Goal: Task Accomplishment & Management: Manage account settings

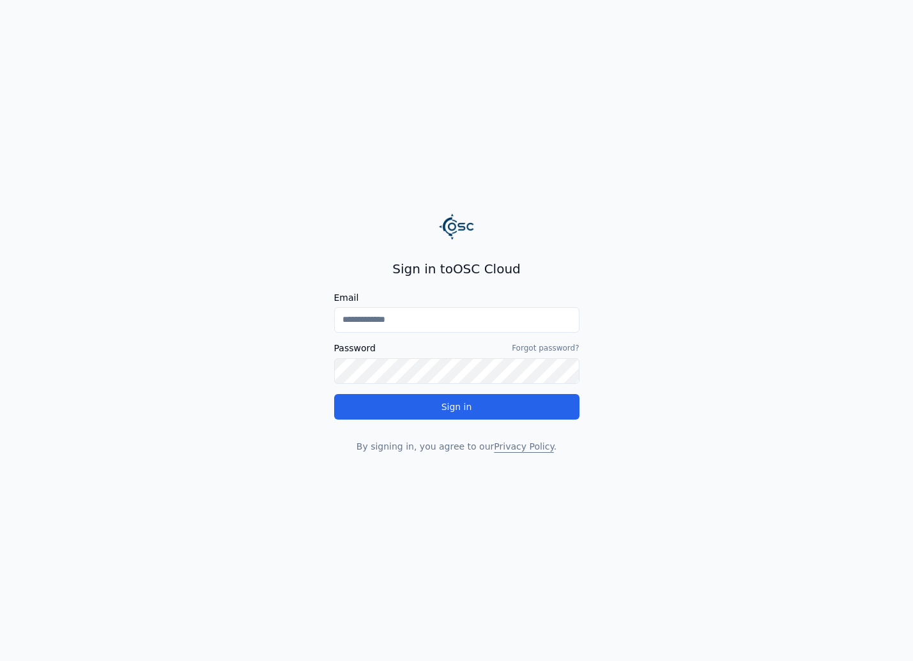
click at [384, 323] on input "Email" at bounding box center [456, 320] width 245 height 26
type input "**********"
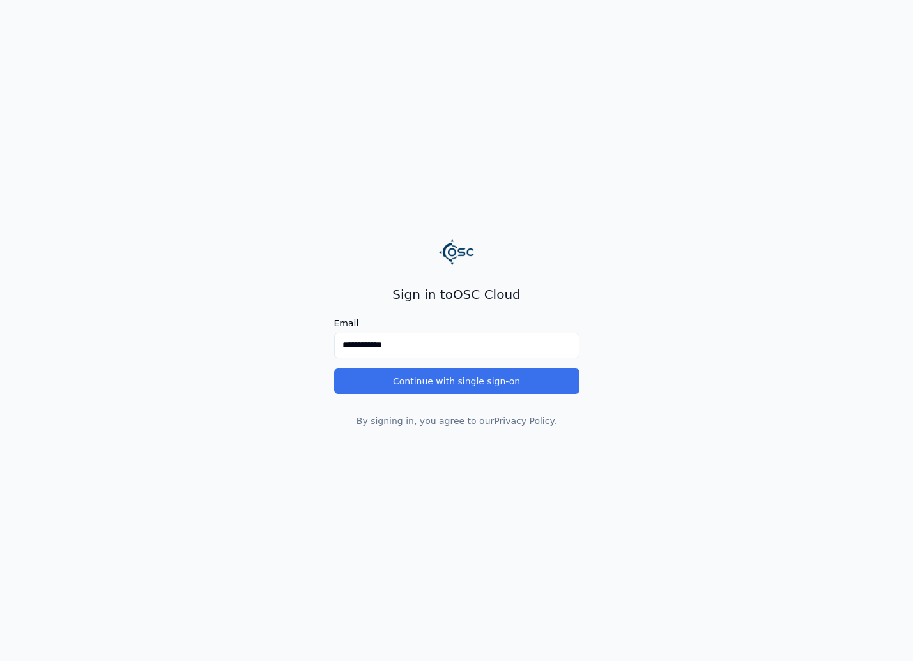
click at [444, 376] on button "Continue with single sign-on" at bounding box center [456, 382] width 245 height 26
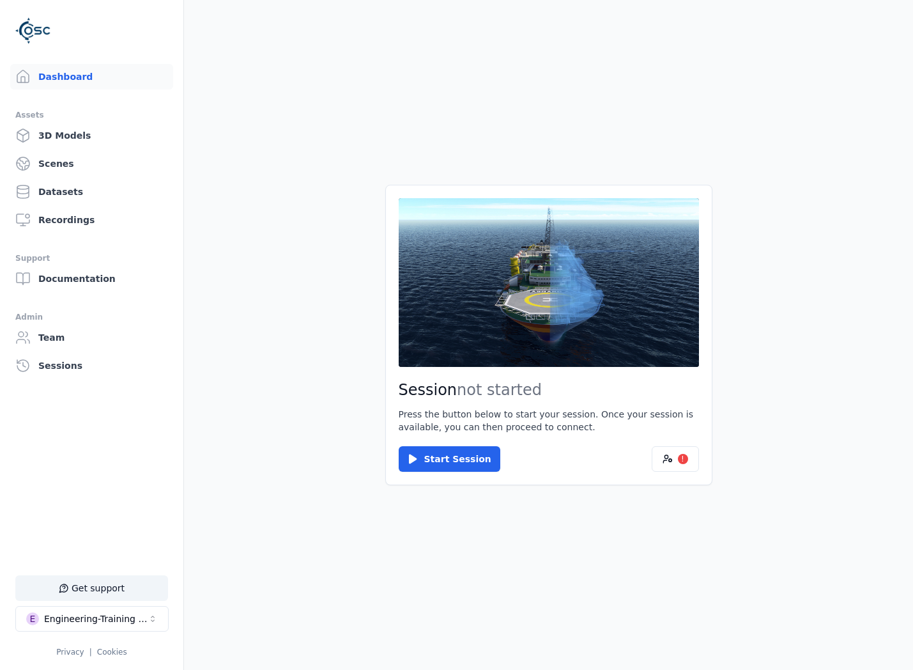
click at [257, 297] on main "Session not started Press the button below to start your session. Once your ses…" at bounding box center [548, 335] width 729 height 670
click at [70, 183] on link "Datasets" at bounding box center [91, 192] width 163 height 26
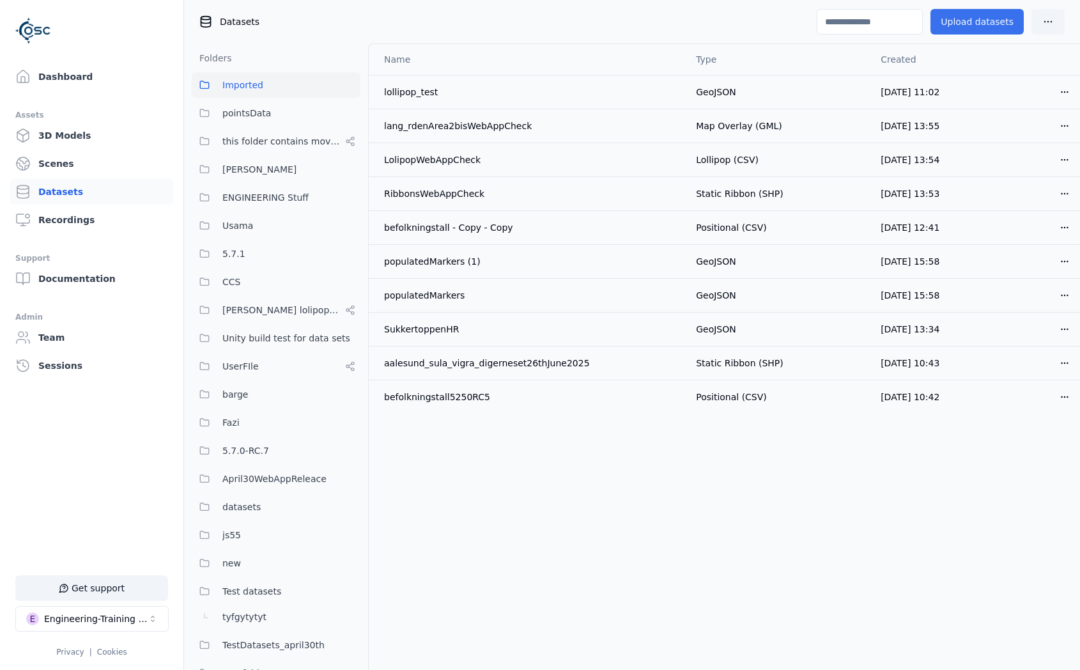
click at [912, 20] on button "Upload datasets" at bounding box center [976, 22] width 93 height 26
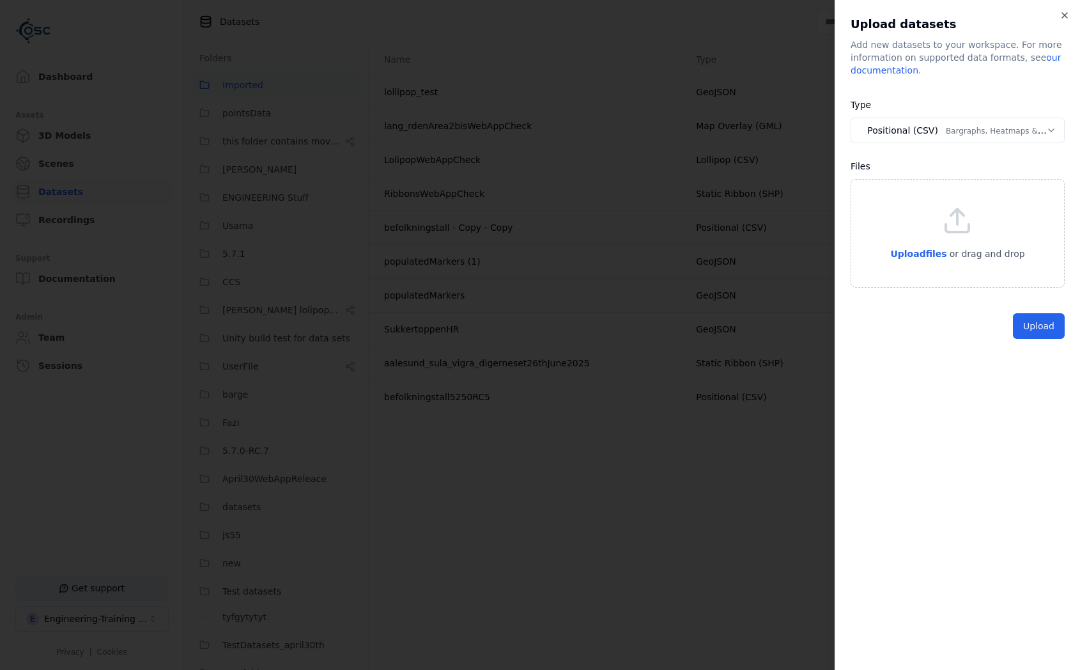
click at [912, 234] on icon at bounding box center [957, 220] width 31 height 31
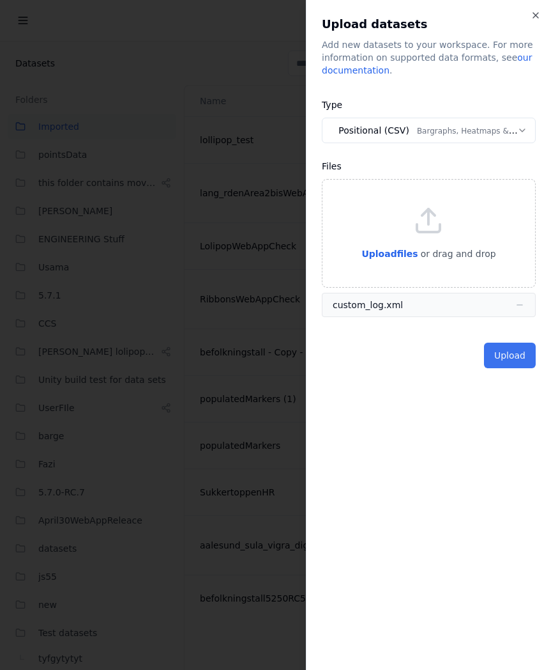
click at [515, 360] on button "Upload" at bounding box center [510, 355] width 52 height 26
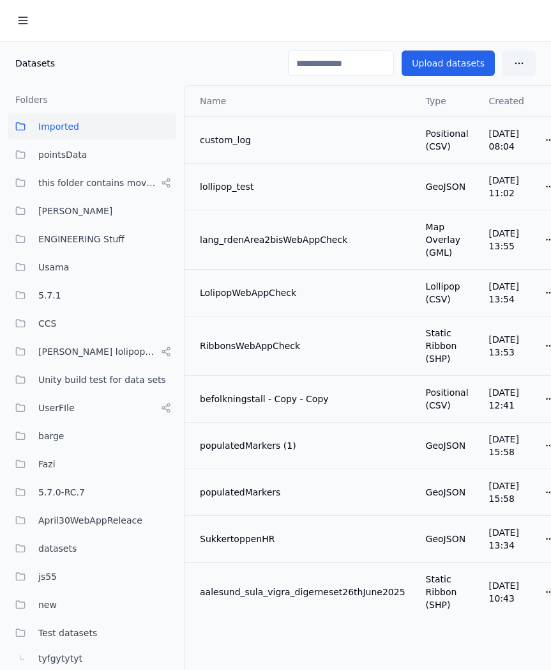
click at [496, 33] on div at bounding box center [275, 21] width 551 height 42
click at [461, 68] on button "Upload datasets" at bounding box center [448, 63] width 93 height 26
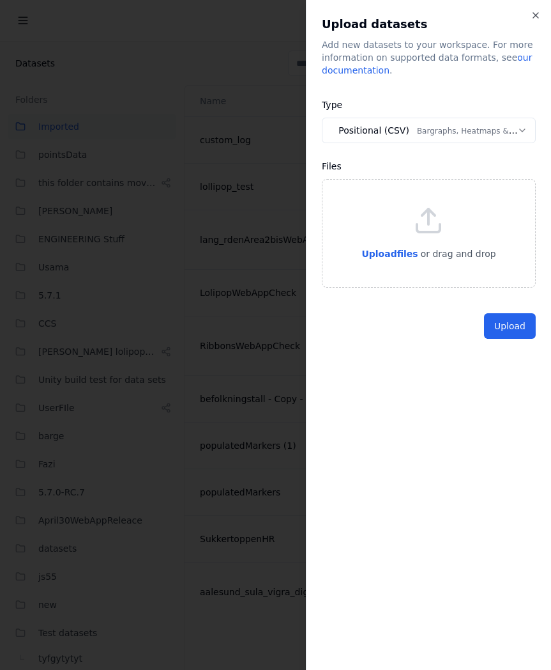
click at [433, 123] on button "Positional (CSV) Bargraphs, Heatmaps & Pins" at bounding box center [429, 131] width 214 height 26
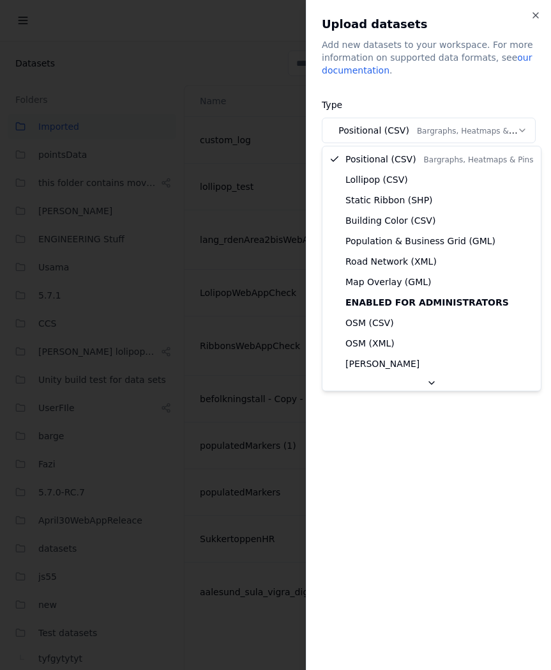
select select "*****"
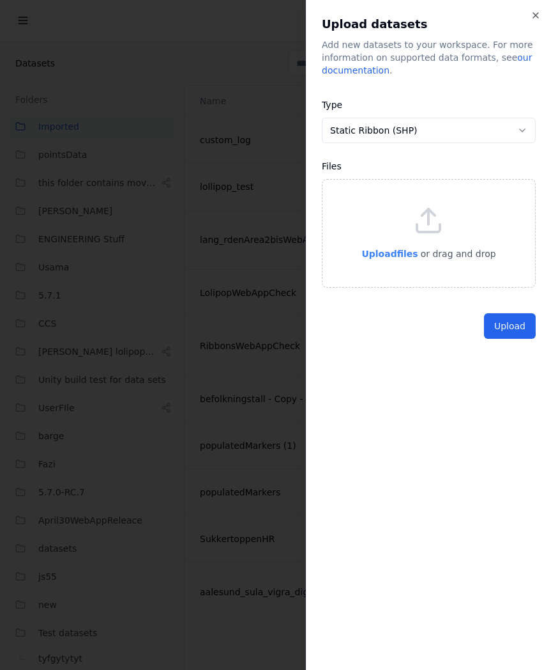
click at [405, 254] on span "Upload files" at bounding box center [390, 254] width 56 height 10
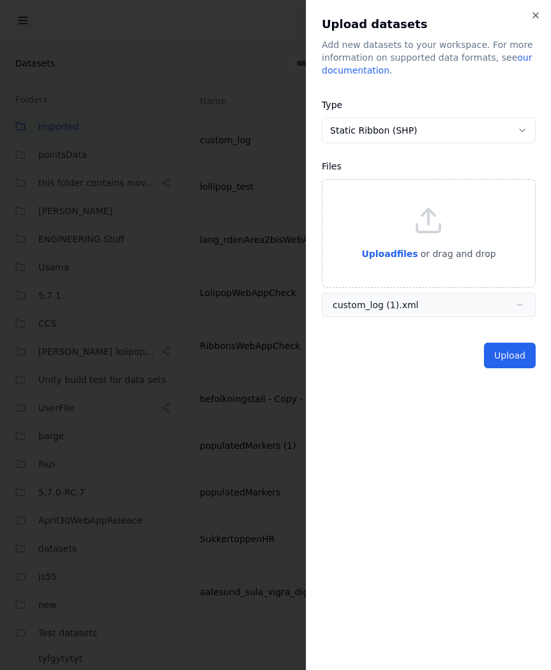
click at [503, 360] on button "Upload" at bounding box center [510, 355] width 52 height 26
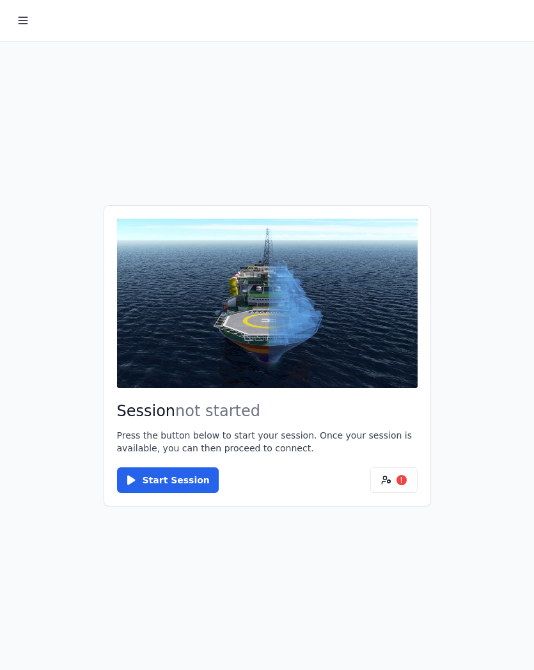
click at [86, 162] on main "Session not started Press the button below to start your session. Once your ses…" at bounding box center [267, 356] width 534 height 628
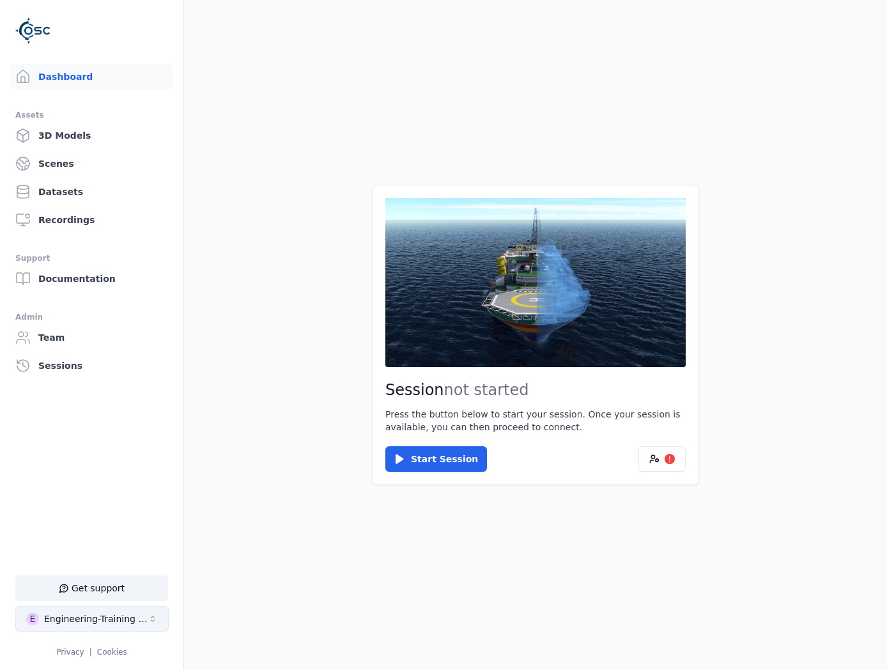
click at [88, 617] on div "Engineering-Training (SSO Staging)" at bounding box center [96, 618] width 104 height 13
type input "*"
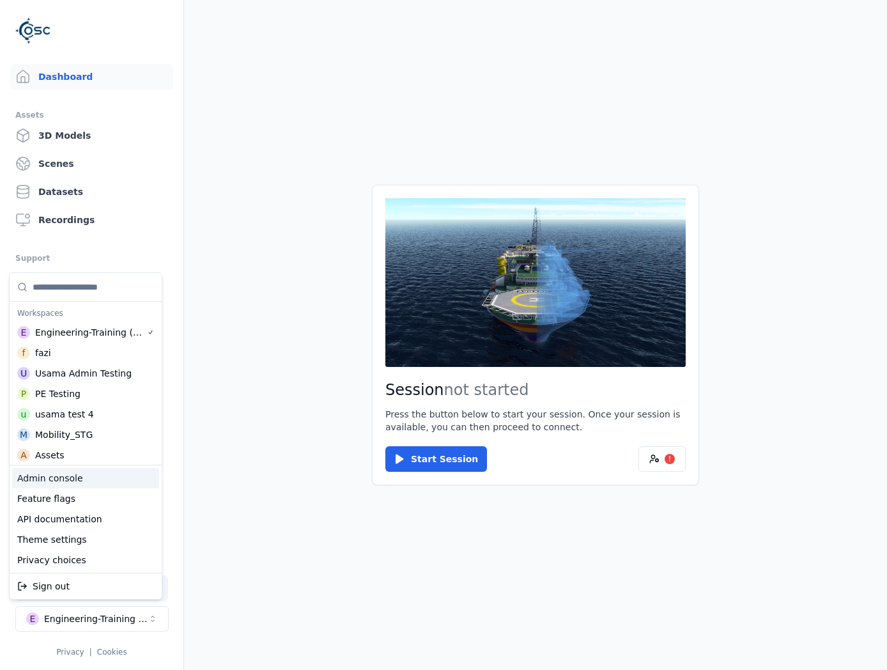
click at [106, 482] on div "Admin console" at bounding box center [85, 478] width 147 height 20
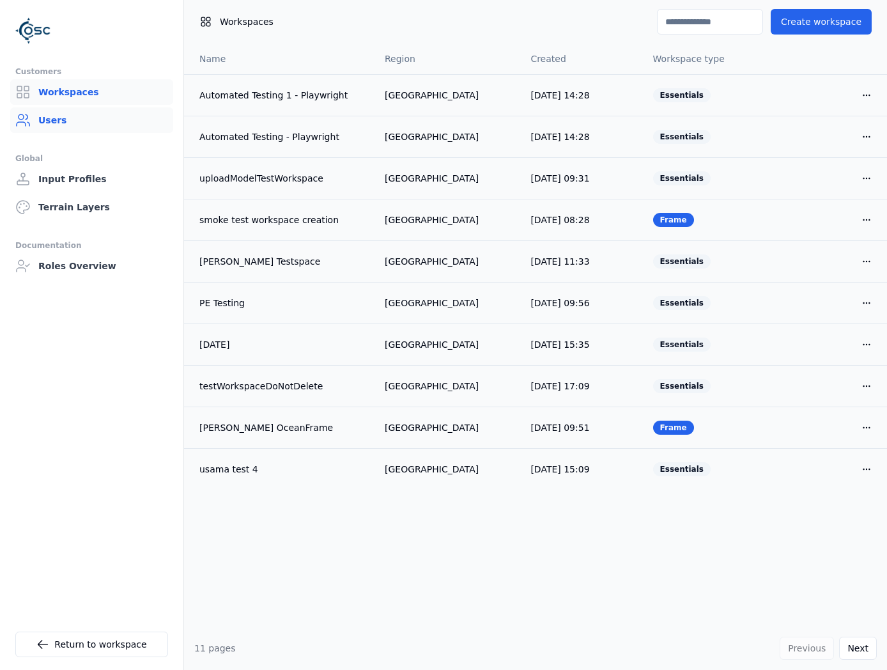
click at [86, 109] on link "Users" at bounding box center [91, 120] width 163 height 26
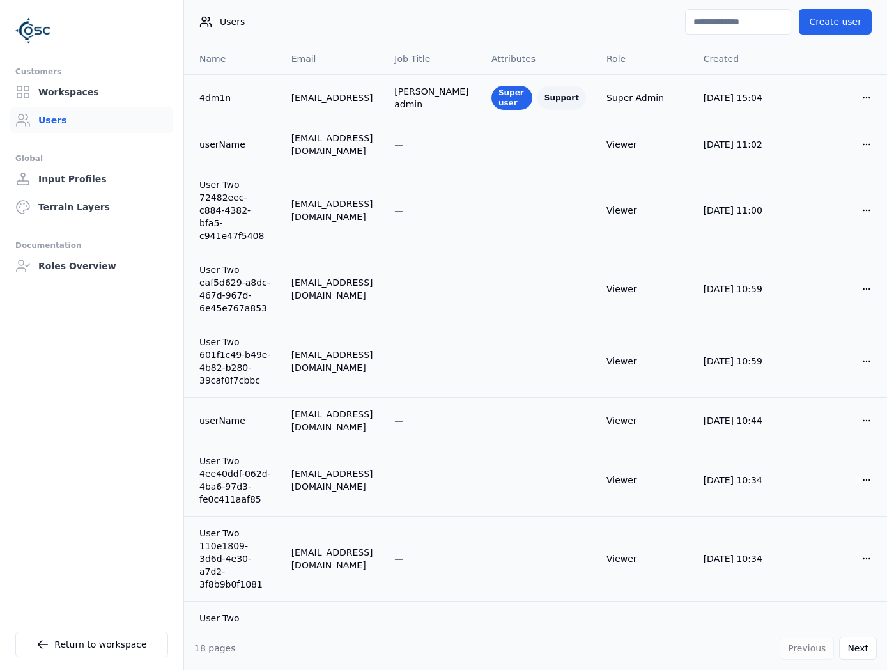
click at [533, 29] on input at bounding box center [738, 22] width 106 height 26
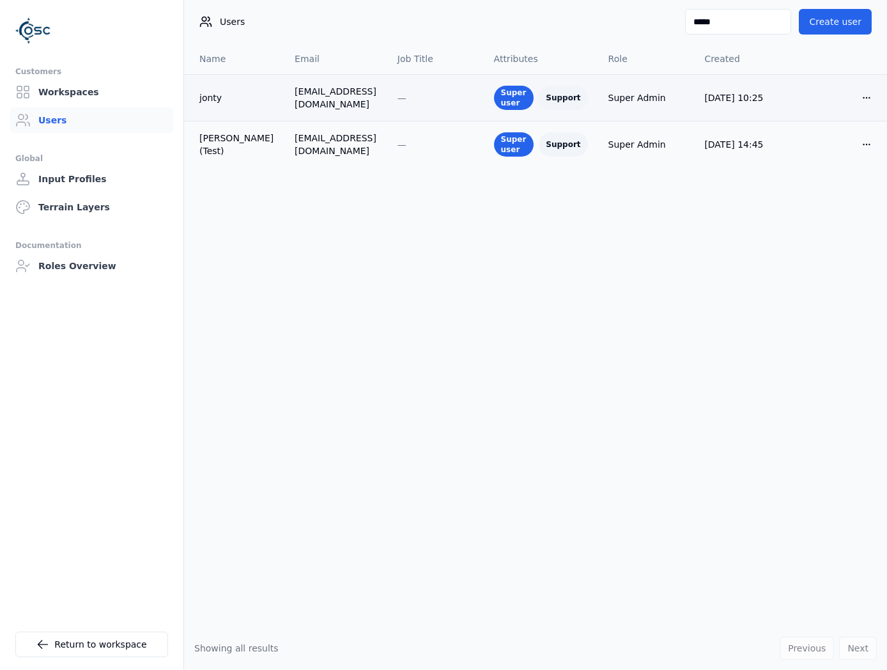
type input "*****"
click at [217, 94] on div "jonty" at bounding box center [236, 97] width 75 height 13
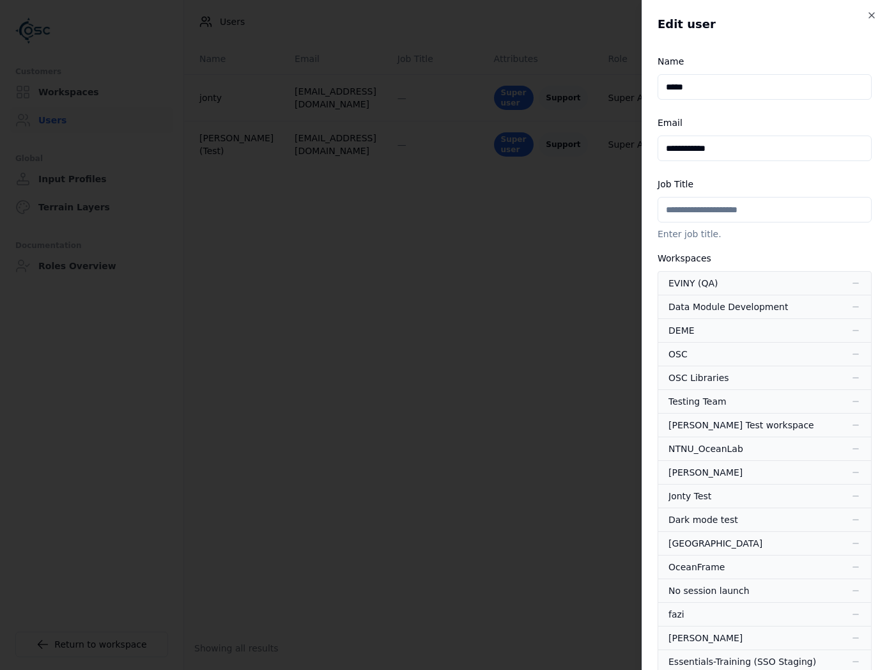
scroll to position [367, 0]
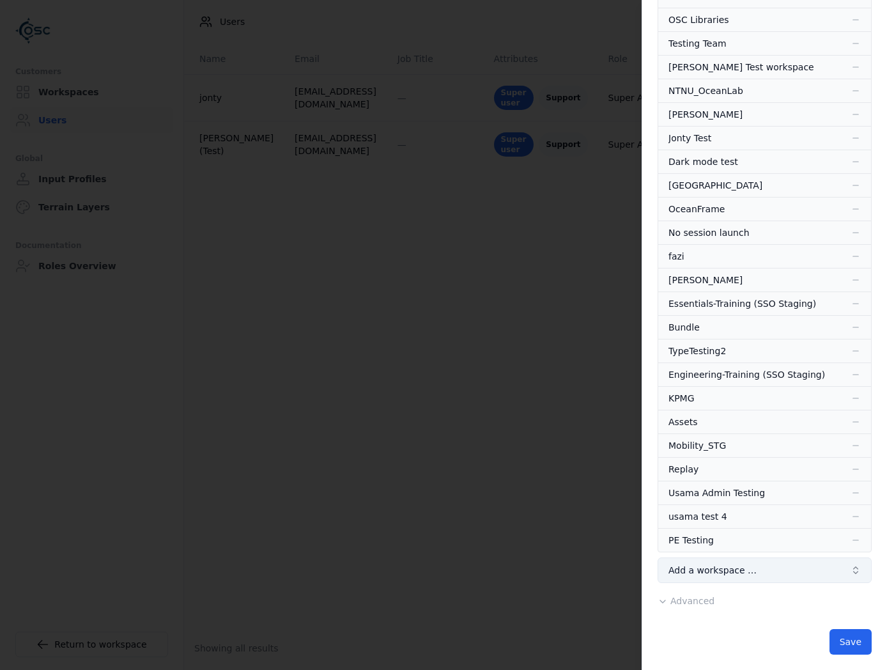
click at [533, 564] on span "Add a workspace …" at bounding box center [712, 570] width 88 height 13
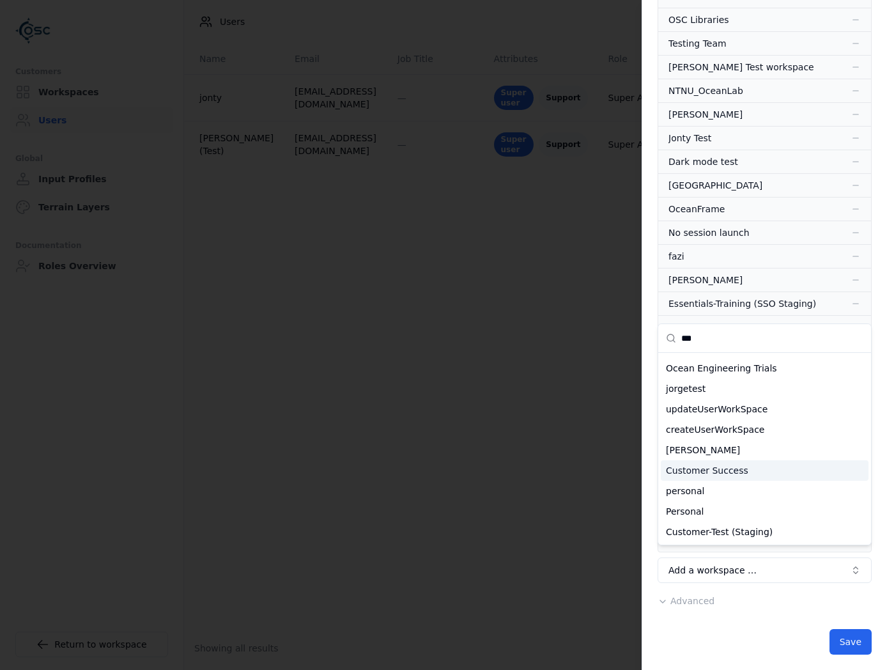
scroll to position [0, 0]
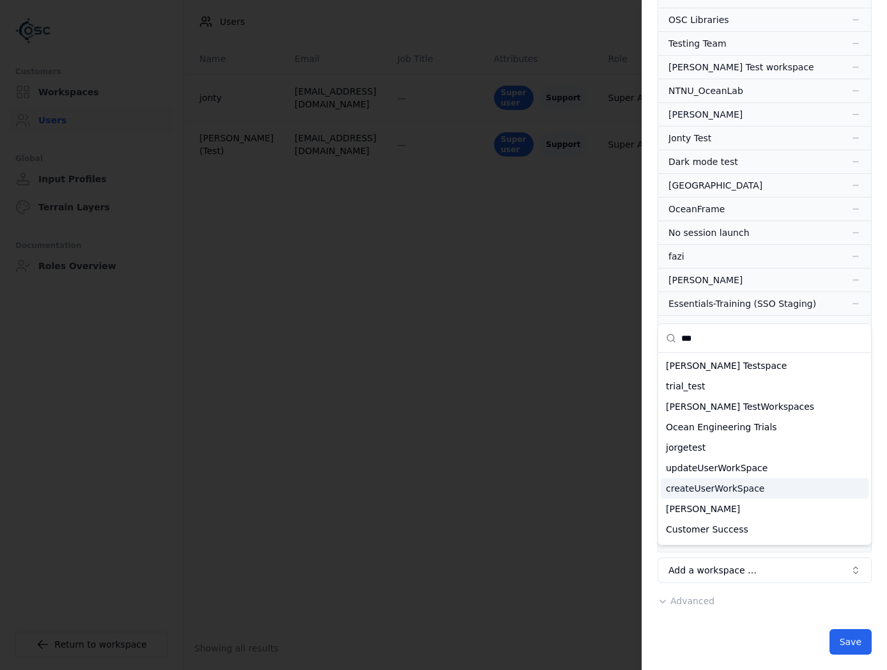
type input "***"
click at [489, 423] on div at bounding box center [443, 335] width 887 height 670
